Goal: Find specific page/section: Find specific page/section

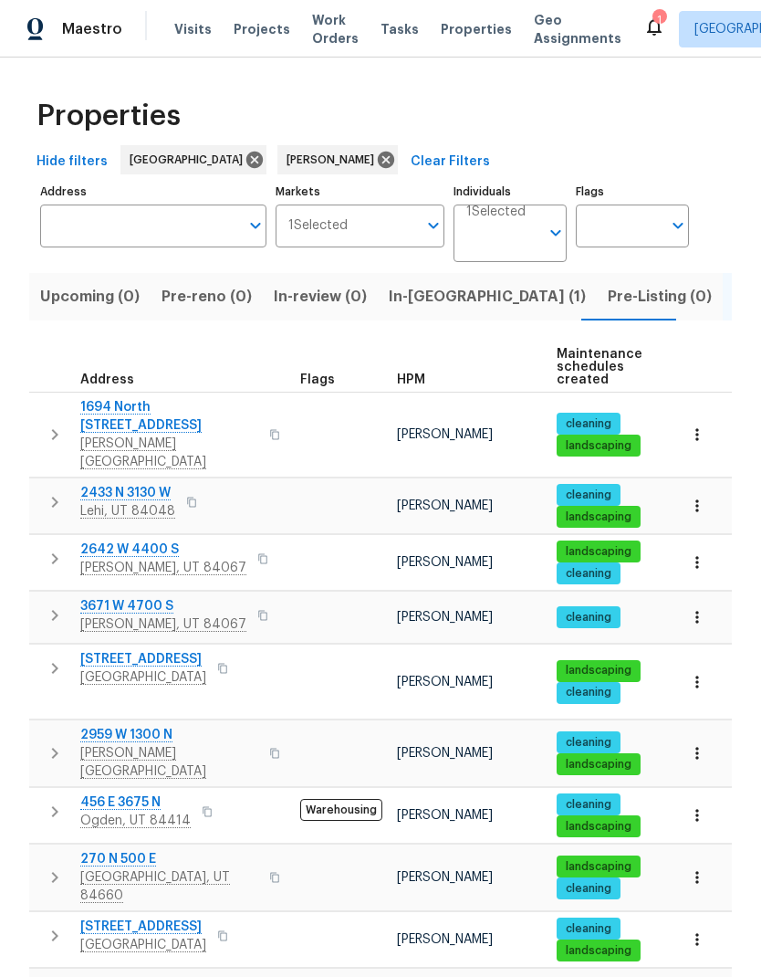
click at [429, 308] on span "In-reno (1)" at bounding box center [487, 297] width 197 height 26
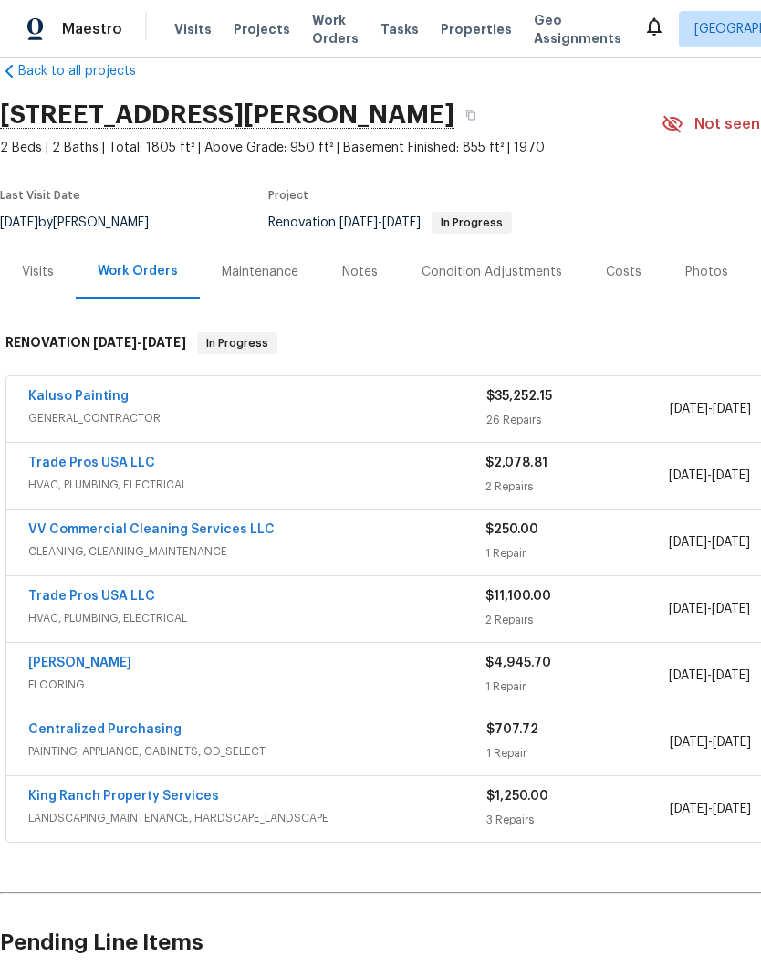
scroll to position [32, 0]
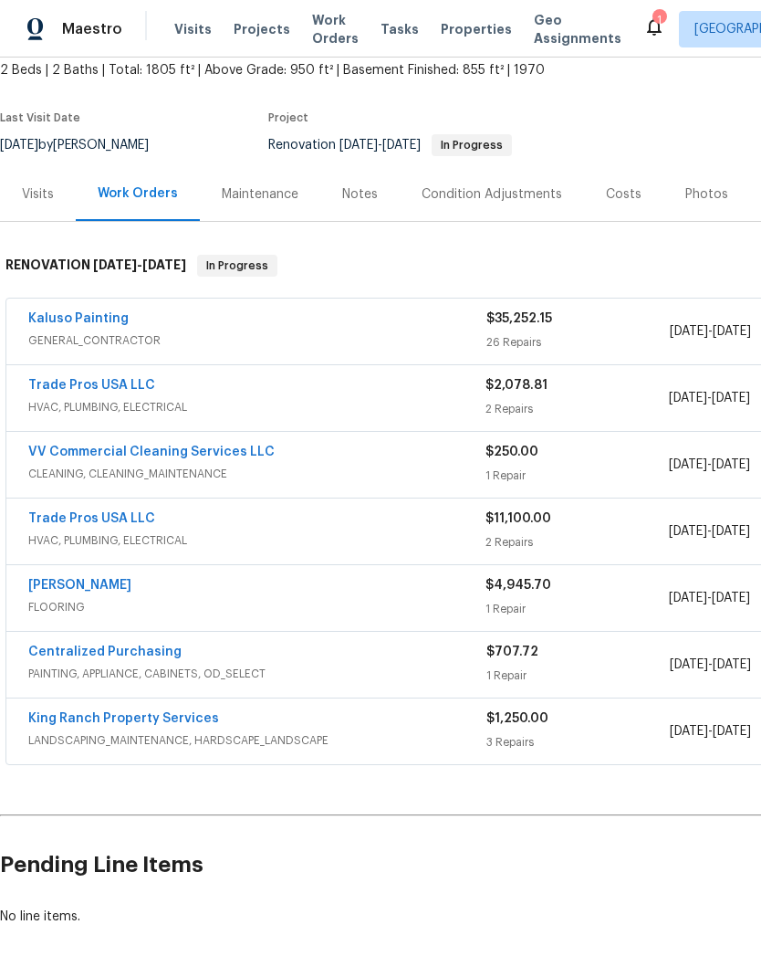
scroll to position [109, 0]
